Goal: Task Accomplishment & Management: Use online tool/utility

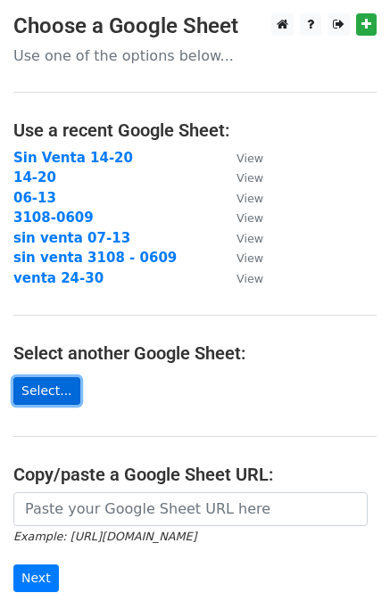
click at [55, 398] on link "Select..." at bounding box center [46, 391] width 67 height 28
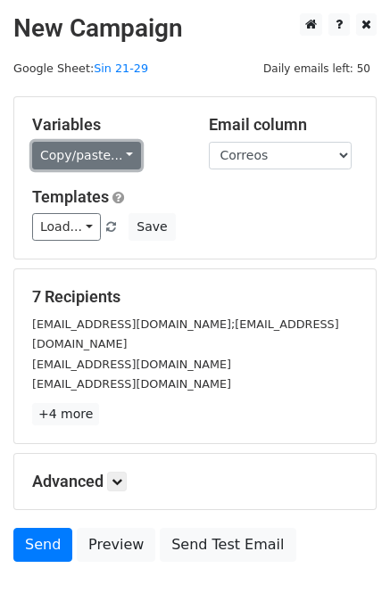
click at [89, 152] on link "Copy/paste..." at bounding box center [86, 156] width 109 height 28
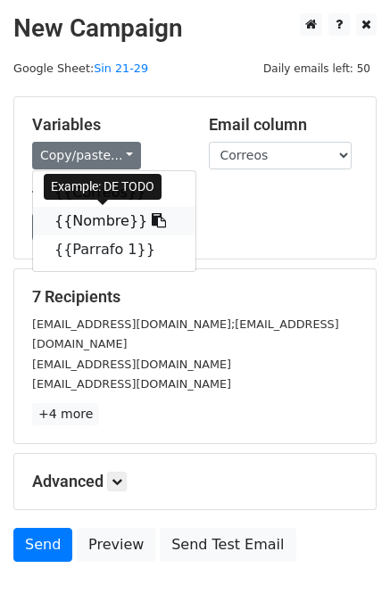
click at [100, 225] on link "{{Nombre}}" at bounding box center [114, 221] width 162 height 29
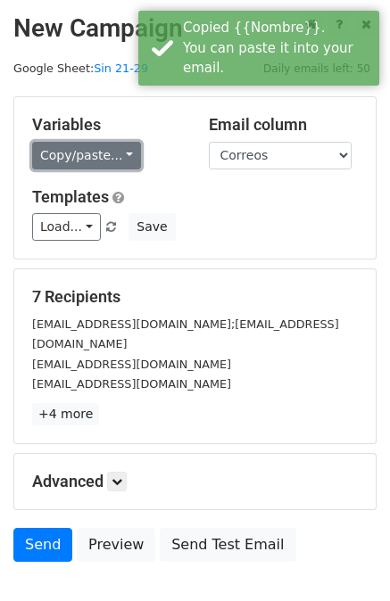
click at [102, 149] on link "Copy/paste..." at bounding box center [86, 156] width 109 height 28
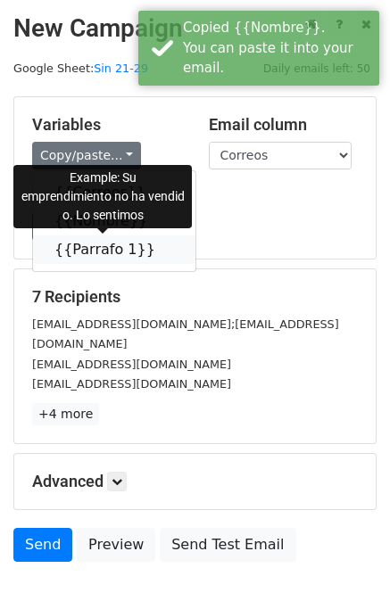
click at [105, 248] on link "{{Parrafo 1}}" at bounding box center [114, 249] width 162 height 29
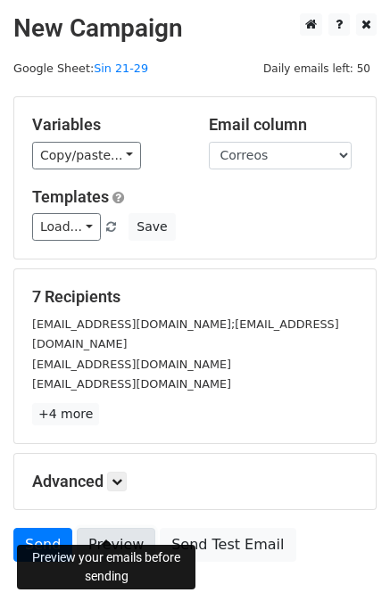
click at [125, 528] on link "Preview" at bounding box center [116, 545] width 78 height 34
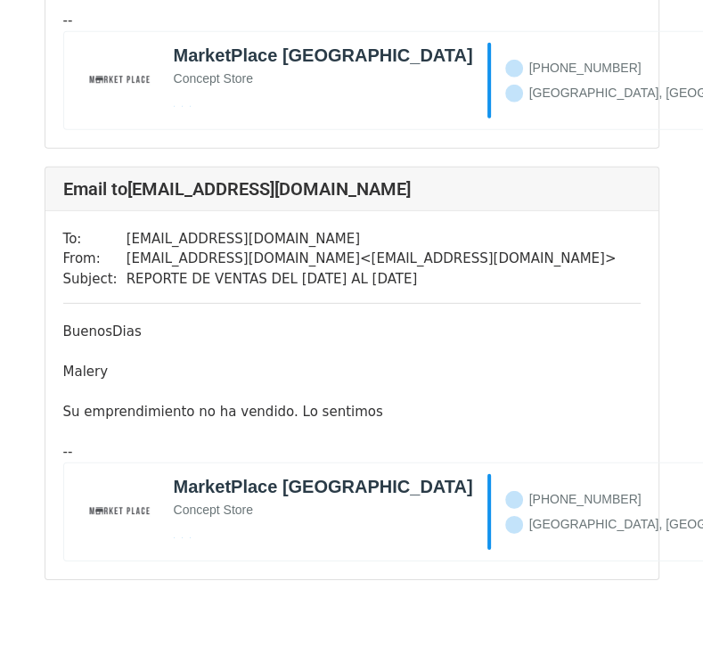
scroll to position [2614, 0]
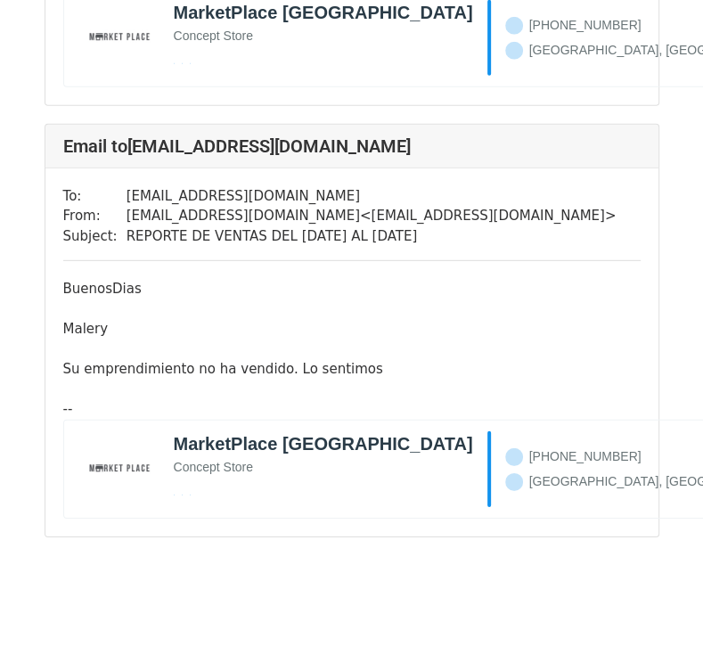
drag, startPoint x: 709, startPoint y: 118, endPoint x: 762, endPoint y: 638, distance: 523.3
